Goal: Information Seeking & Learning: Learn about a topic

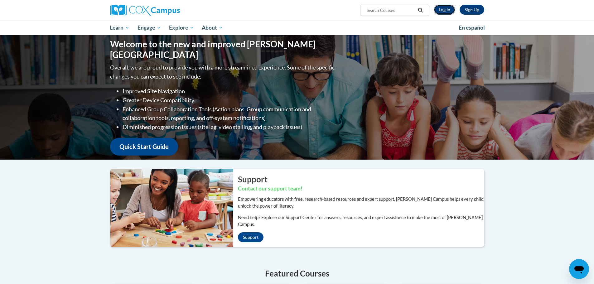
click at [442, 11] on link "Log In" at bounding box center [445, 10] width 22 height 10
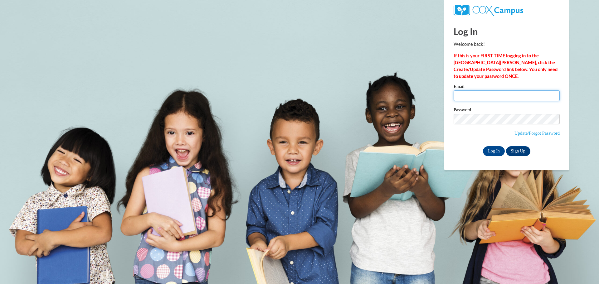
click at [483, 94] on input "Email" at bounding box center [506, 95] width 106 height 11
type input "greenr@prescott.k12.wi.us"
click at [492, 144] on div "Email greenr@prescott.k12.wi.us Password Update/Forgot Password Log In Sign Up …" at bounding box center [506, 120] width 106 height 72
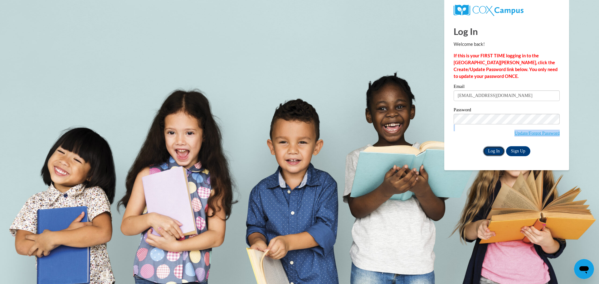
click at [492, 150] on input "Log In" at bounding box center [494, 151] width 22 height 10
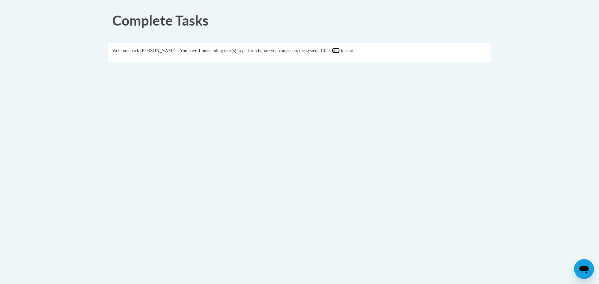
click at [340, 53] on link "here" at bounding box center [336, 50] width 8 height 5
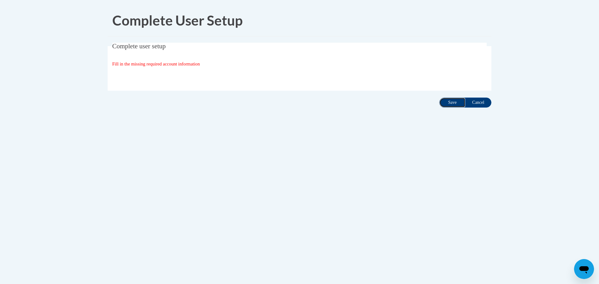
click at [455, 103] on input "Save" at bounding box center [452, 103] width 26 height 10
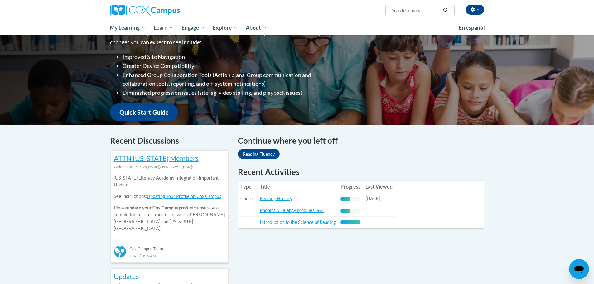
scroll to position [156, 0]
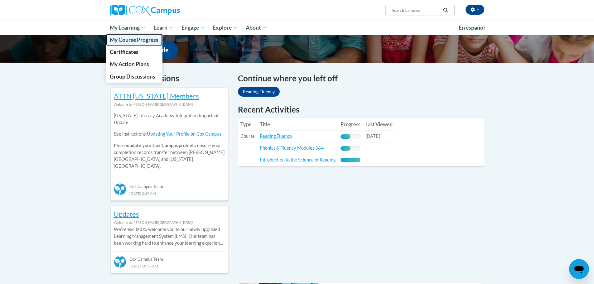
click at [133, 43] on span "My Course Progress" at bounding box center [134, 39] width 49 height 7
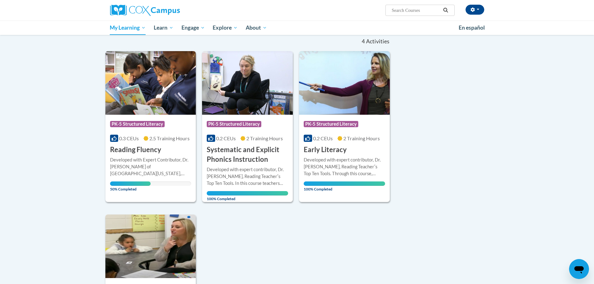
scroll to position [31, 0]
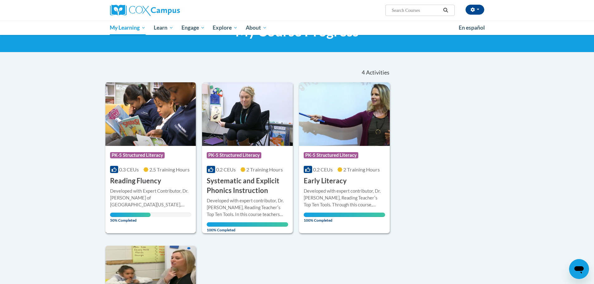
click at [162, 118] on img at bounding box center [150, 114] width 91 height 64
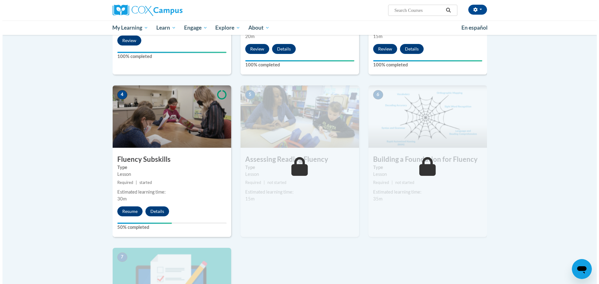
scroll to position [312, 0]
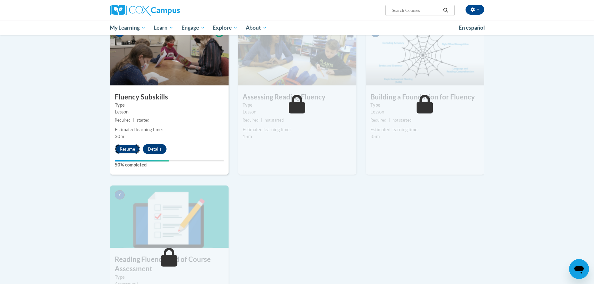
click at [125, 147] on button "Resume" at bounding box center [127, 149] width 25 height 10
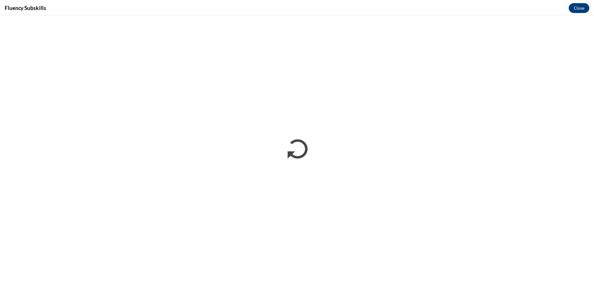
scroll to position [0, 0]
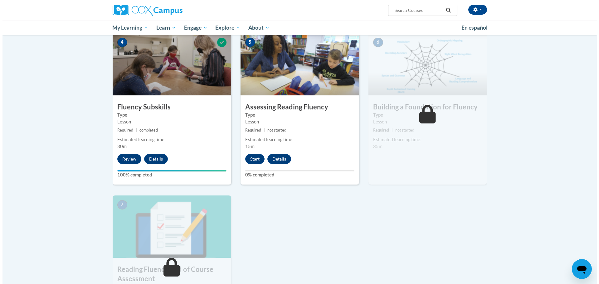
scroll to position [333, 0]
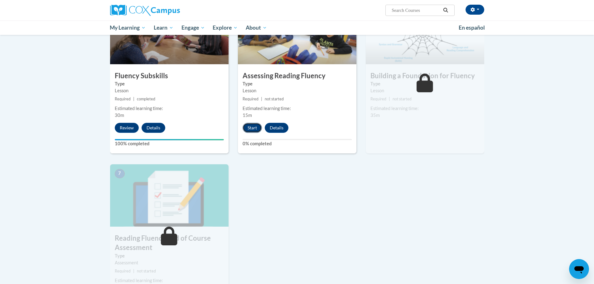
click at [253, 132] on button "Start" at bounding box center [252, 128] width 19 height 10
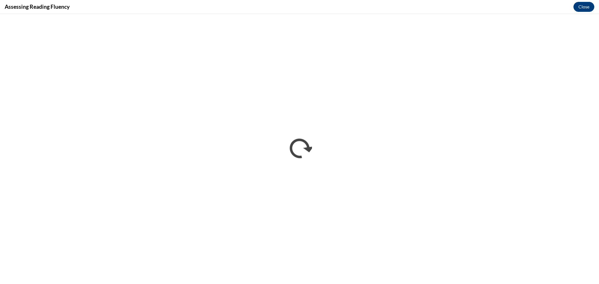
scroll to position [0, 0]
